Goal: Use online tool/utility: Utilize a website feature to perform a specific function

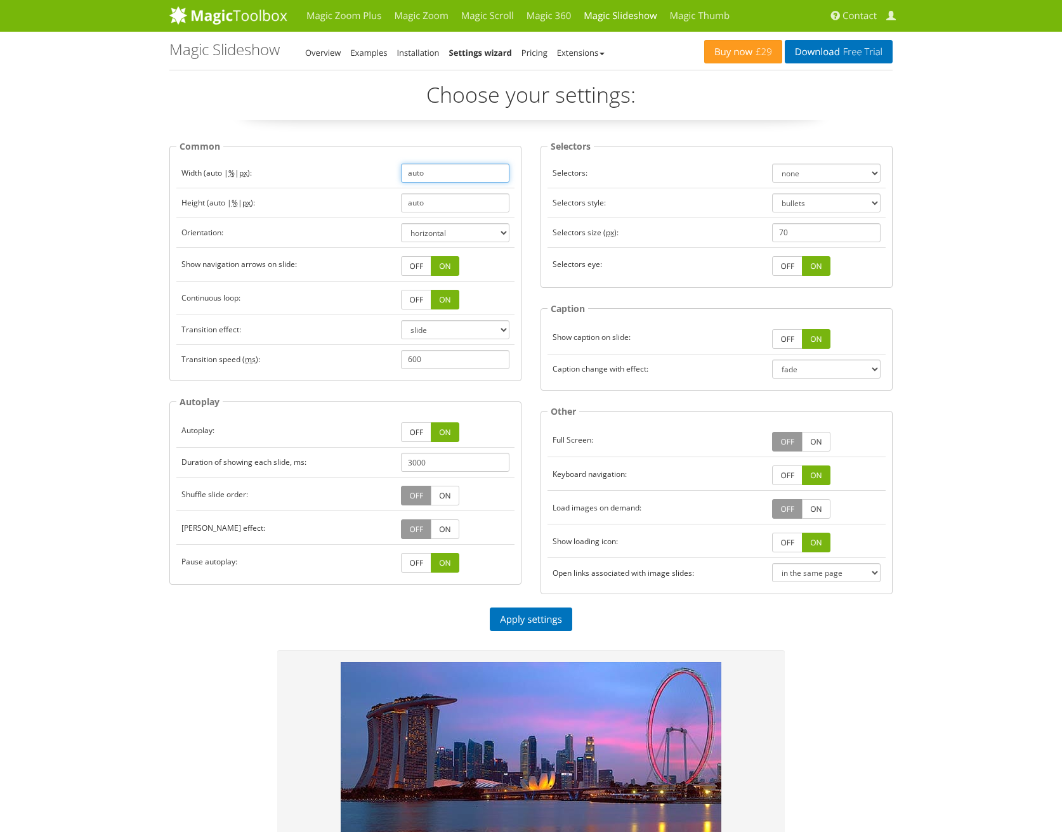
drag, startPoint x: 426, startPoint y: 173, endPoint x: 402, endPoint y: 171, distance: 24.8
click at [402, 171] on input "auto" at bounding box center [455, 173] width 108 height 19
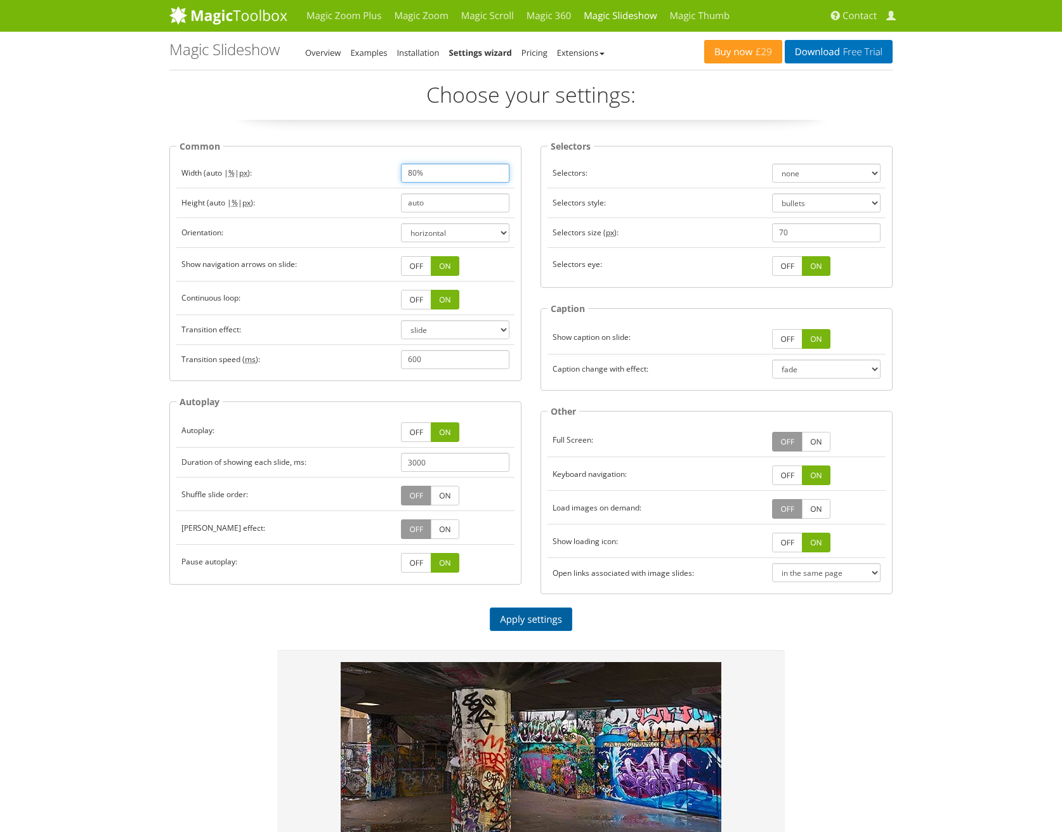
type input "80%"
click at [533, 614] on link "Apply settings" at bounding box center [531, 619] width 82 height 23
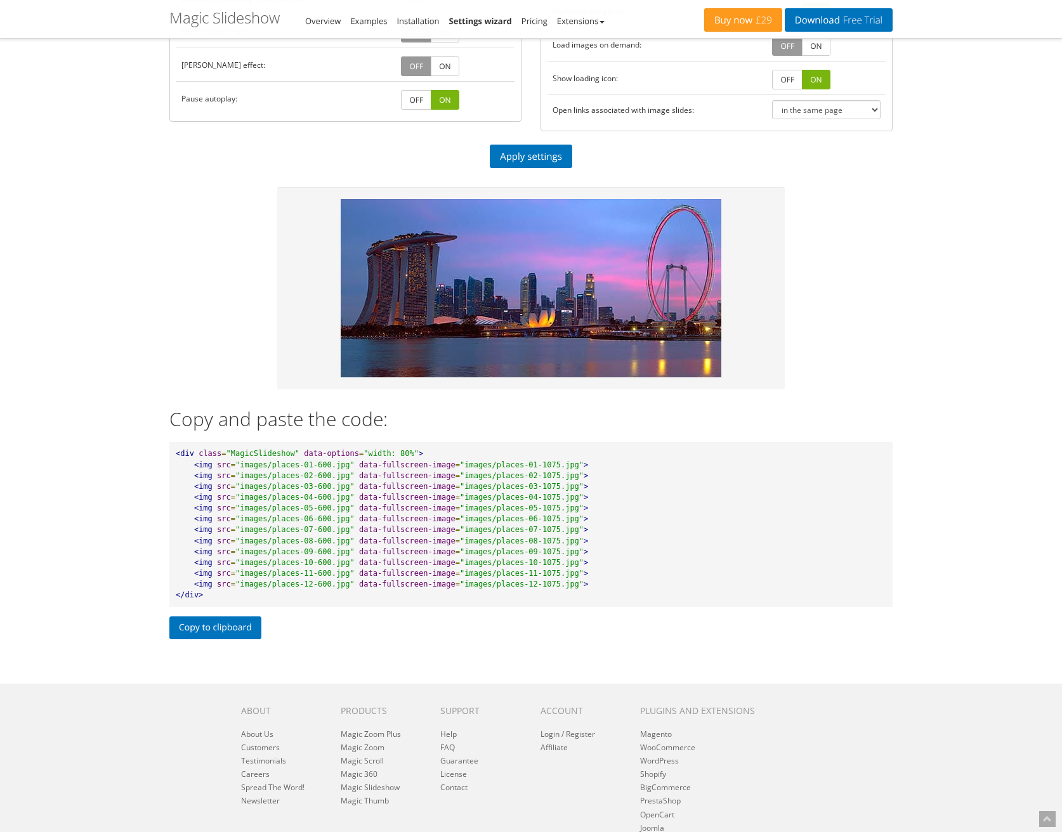
scroll to position [463, 0]
drag, startPoint x: 367, startPoint y: 452, endPoint x: 414, endPoint y: 449, distance: 46.4
click at [414, 449] on span ""width: 80%"" at bounding box center [391, 453] width 55 height 9
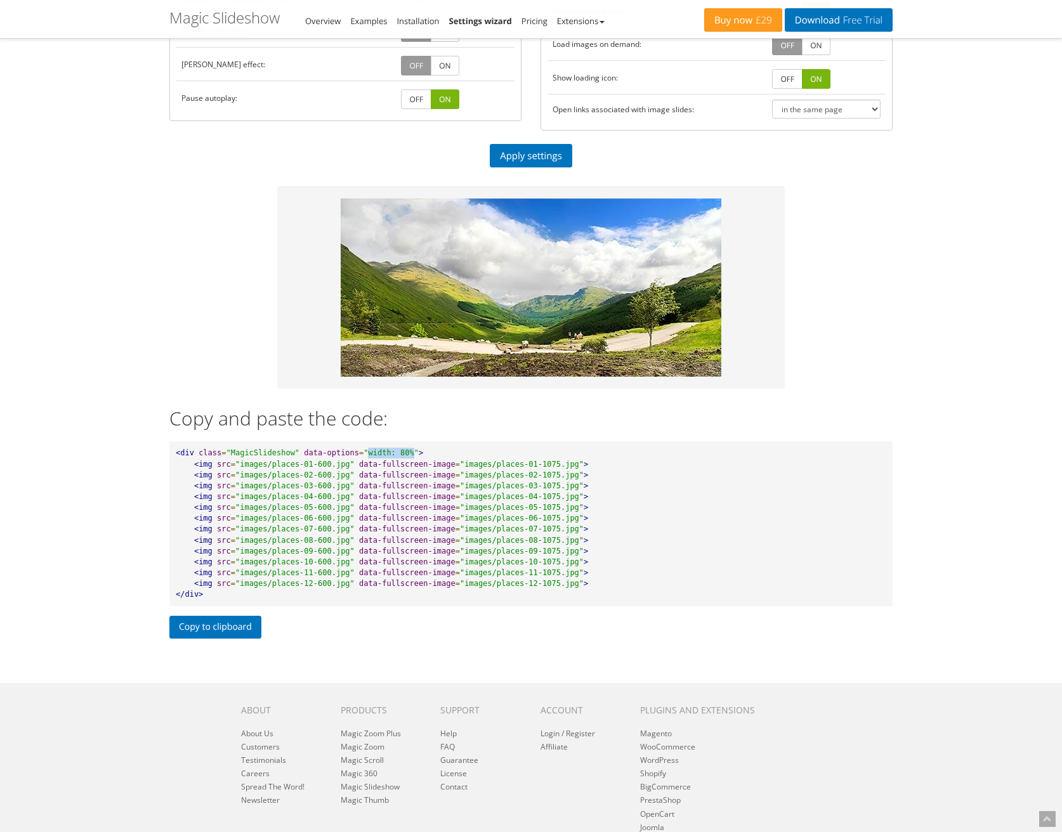
copy span "width: 80%"
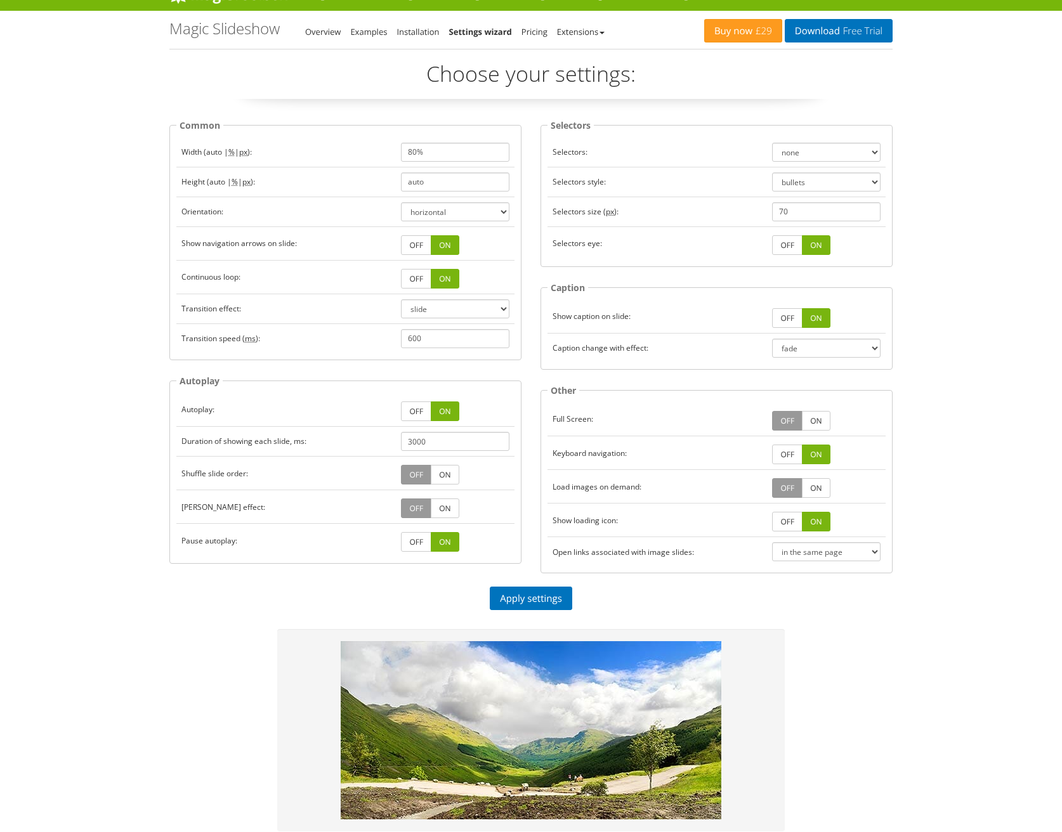
scroll to position [21, 0]
click at [814, 317] on link "ON" at bounding box center [816, 318] width 28 height 20
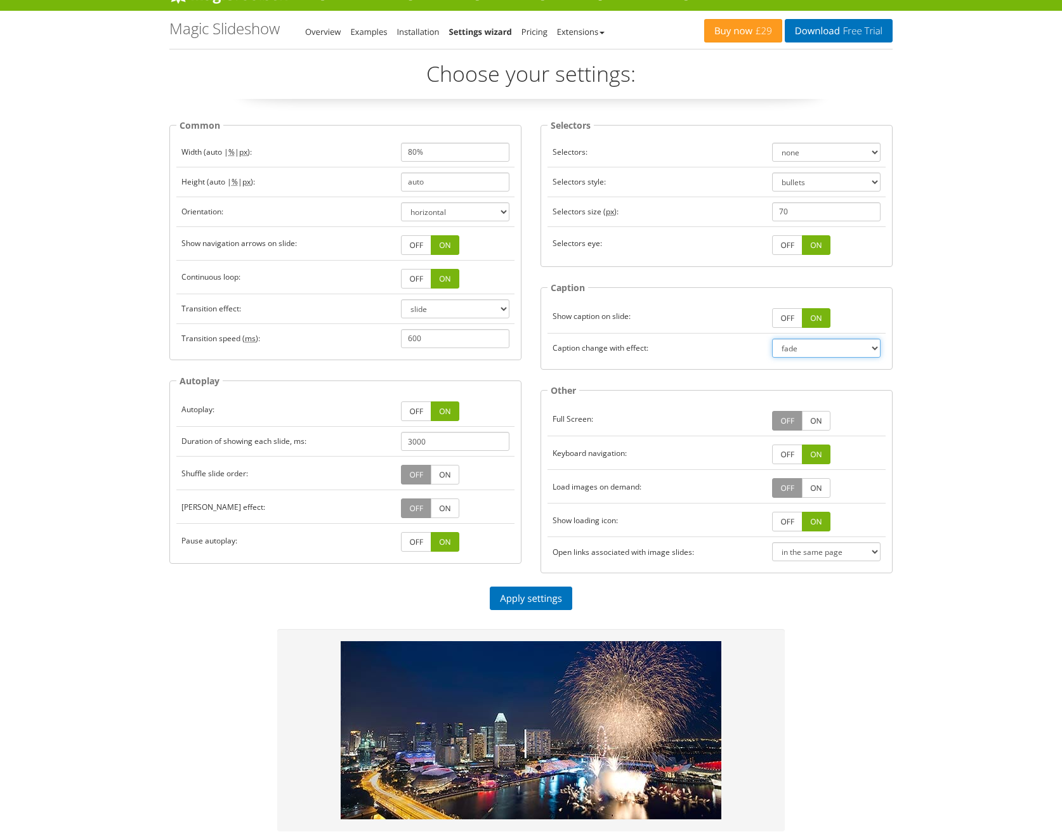
select select "fixed"
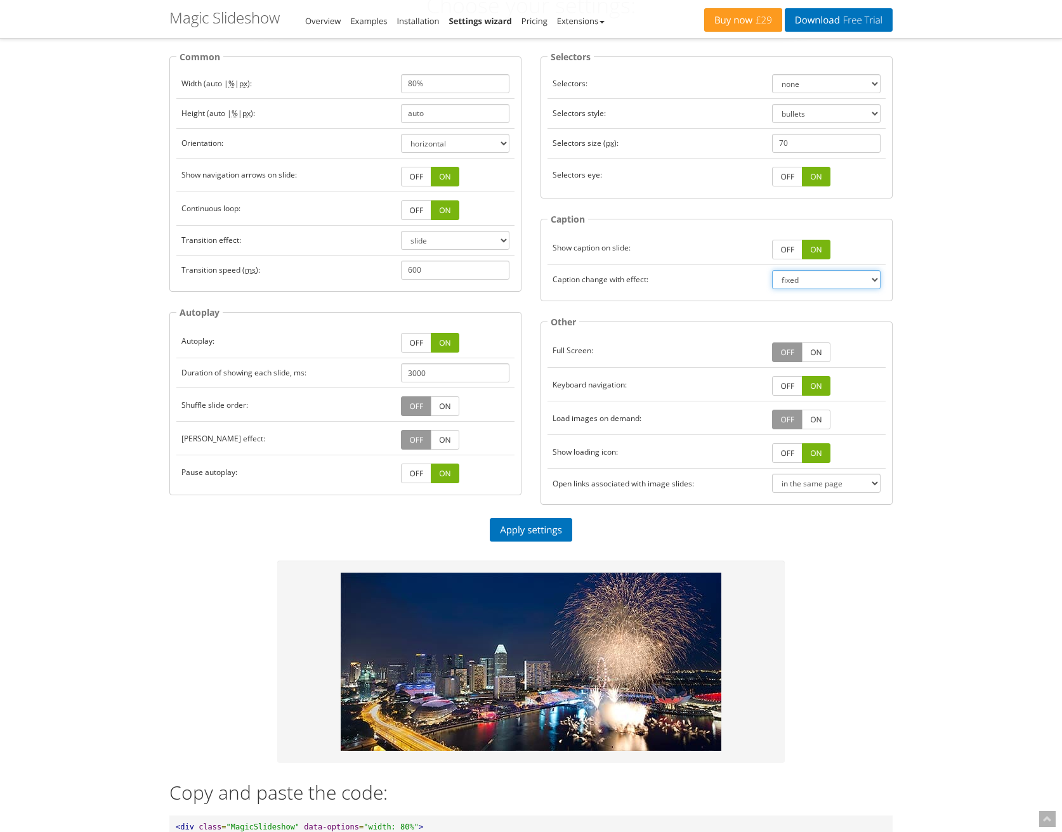
scroll to position [89, 0]
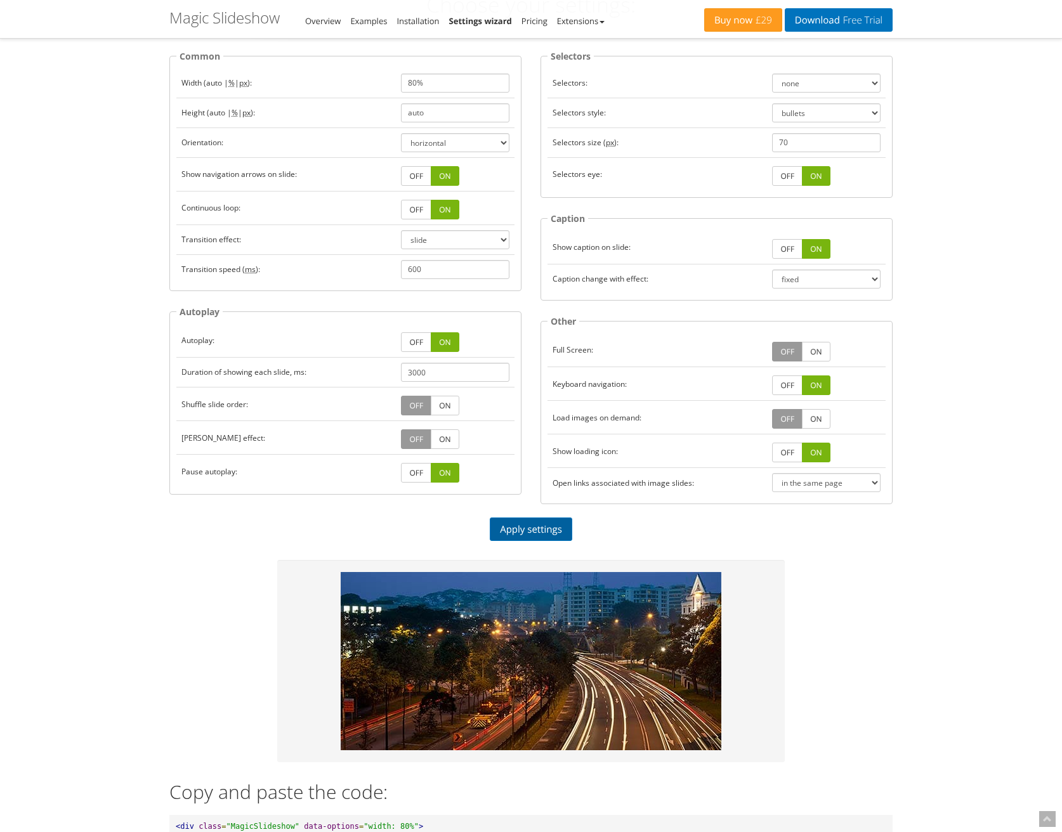
click at [528, 523] on link "Apply settings" at bounding box center [531, 529] width 82 height 23
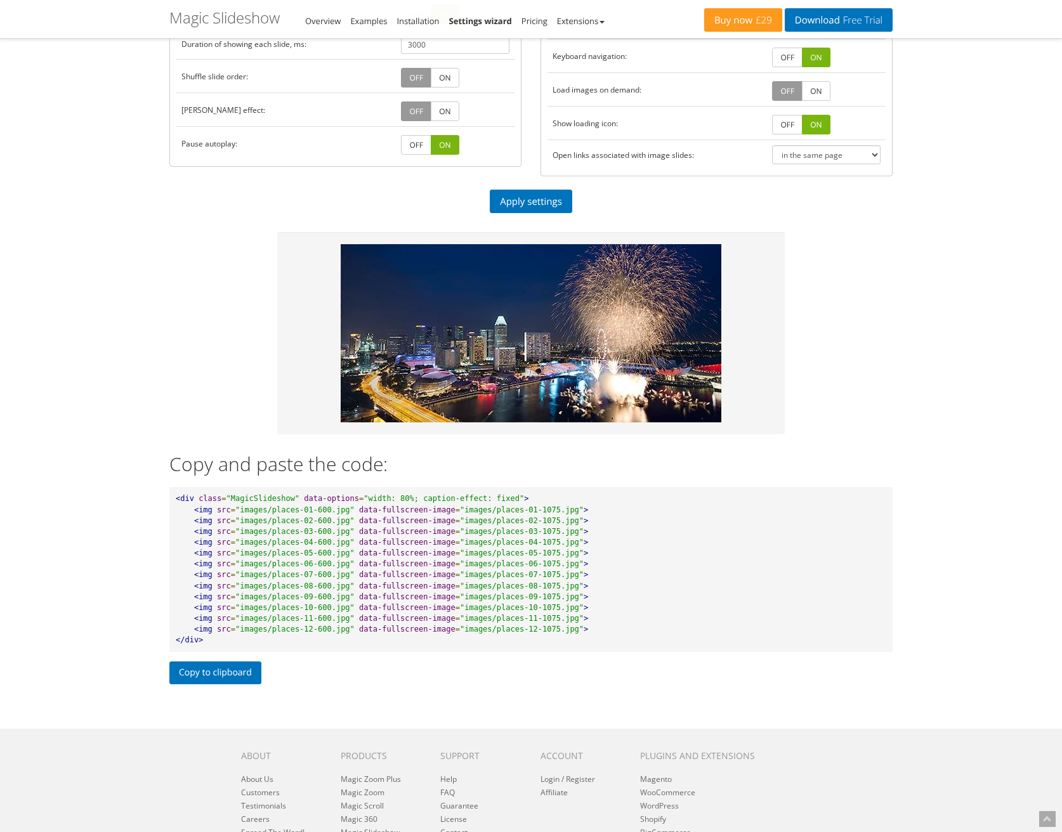
scroll to position [414, 0]
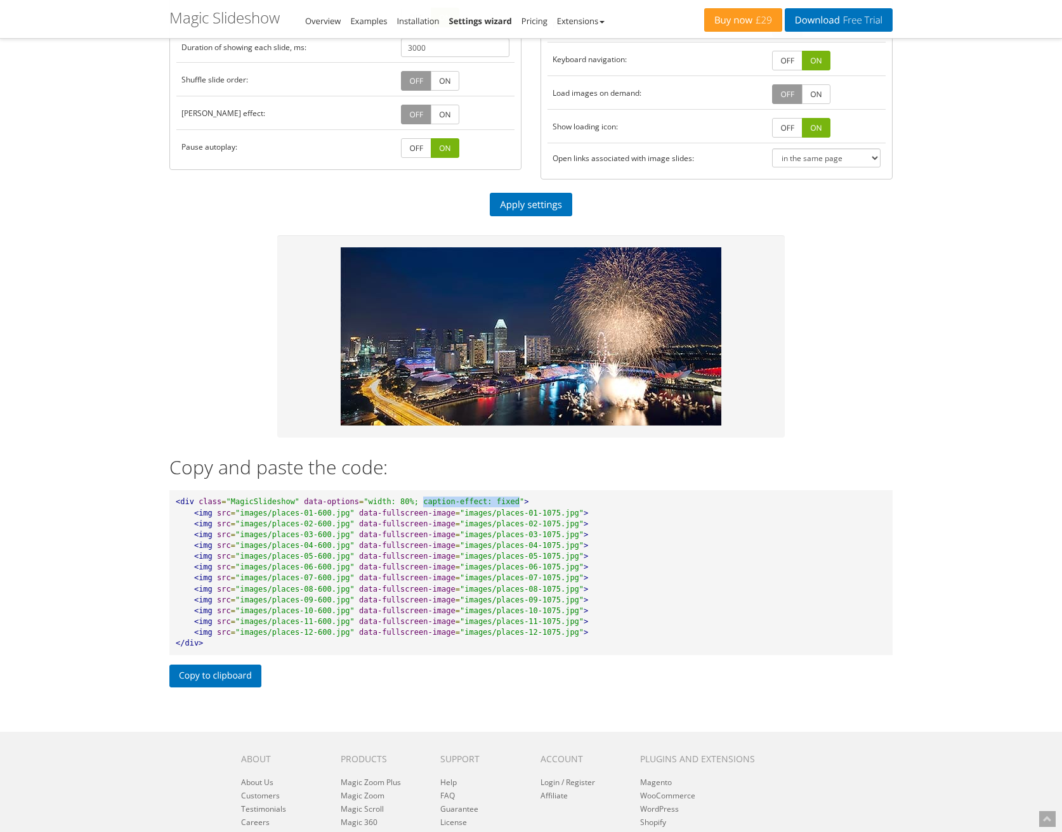
drag, startPoint x: 423, startPoint y: 500, endPoint x: 520, endPoint y: 500, distance: 96.4
click at [520, 500] on span ""width: 80%; caption-effect: fixed"" at bounding box center [444, 501] width 161 height 9
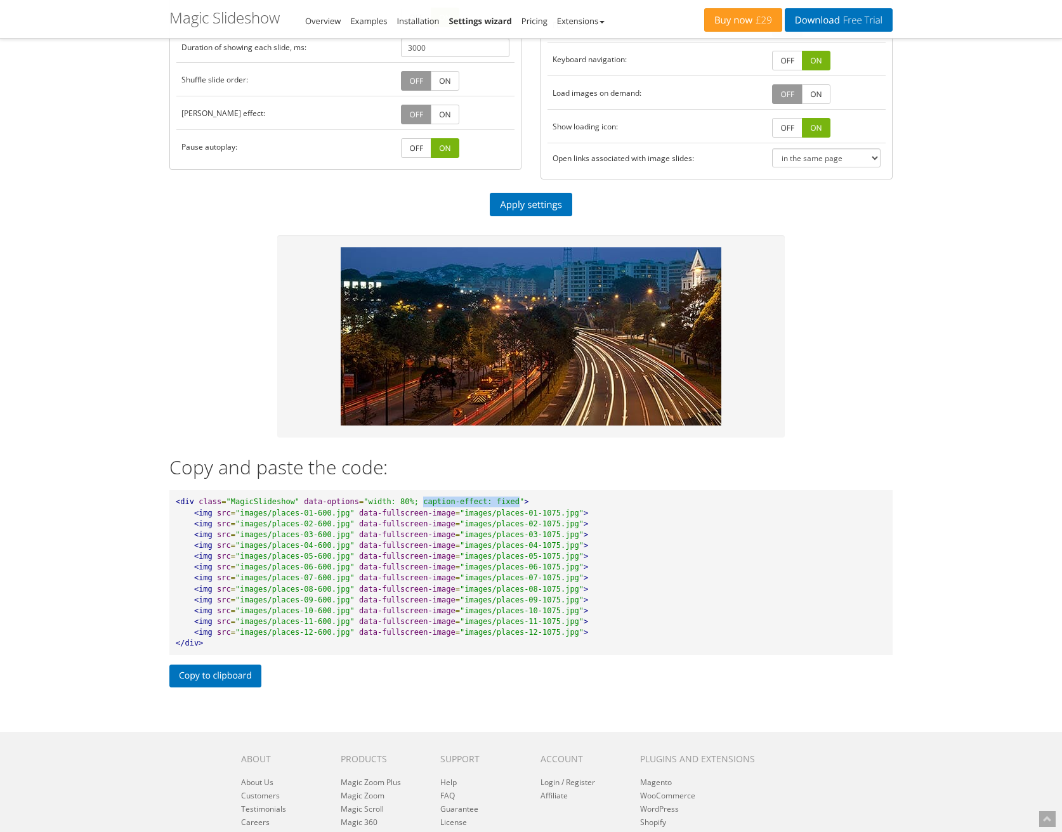
copy span "caption-effect: fixed"
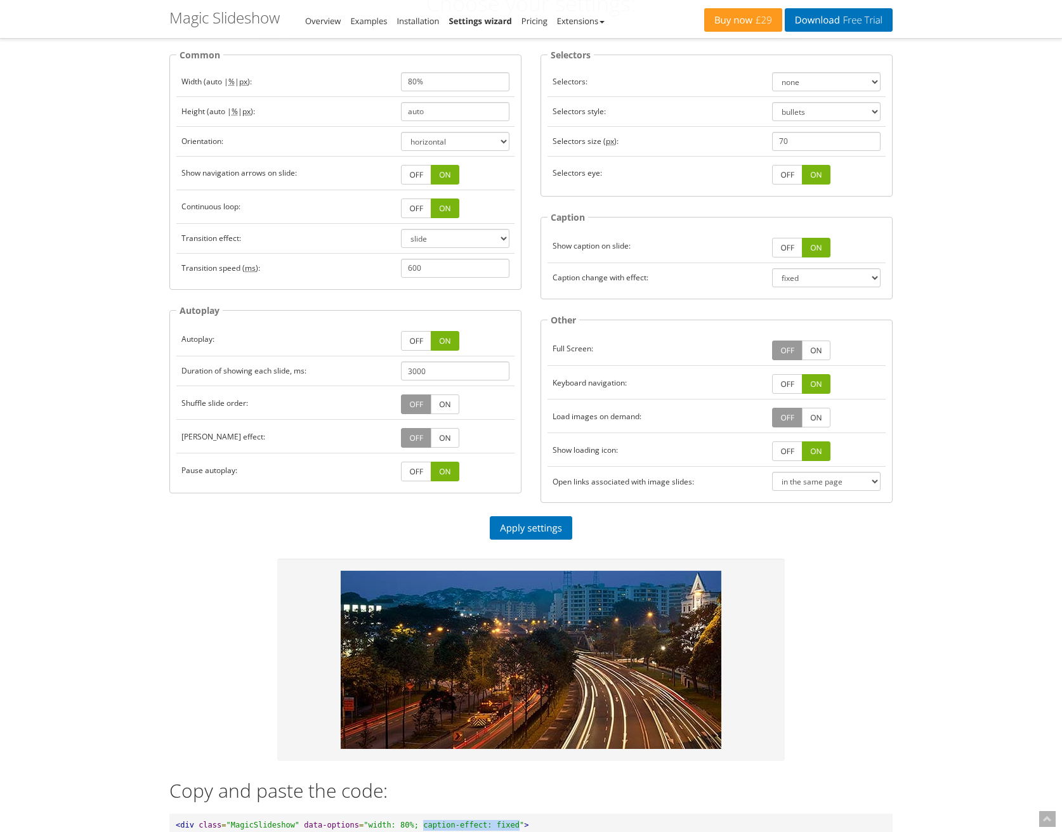
scroll to position [102, 0]
